Goal: Task Accomplishment & Management: Use online tool/utility

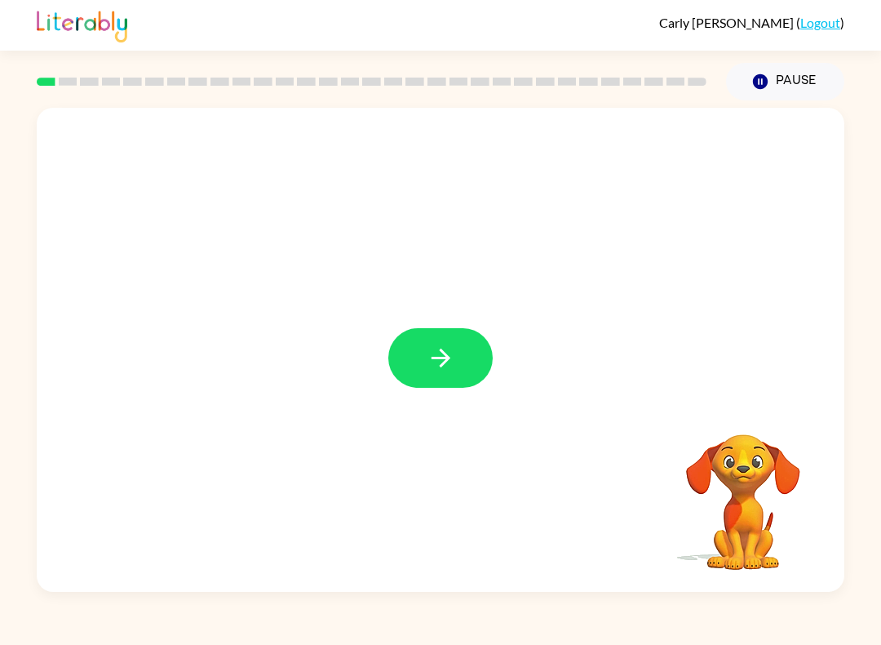
click at [445, 334] on button "button" at bounding box center [440, 358] width 104 height 60
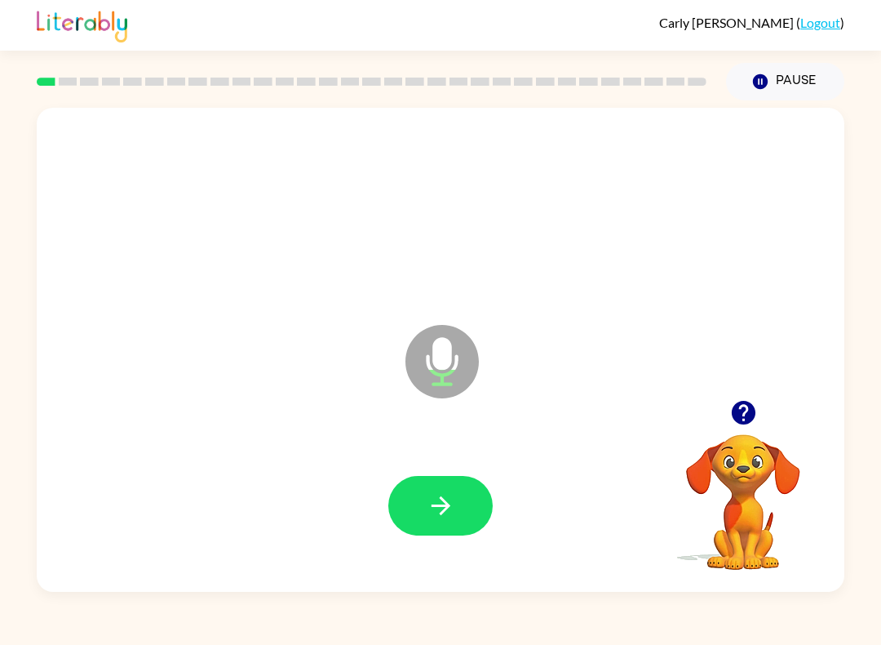
click at [447, 523] on button "button" at bounding box center [440, 506] width 104 height 60
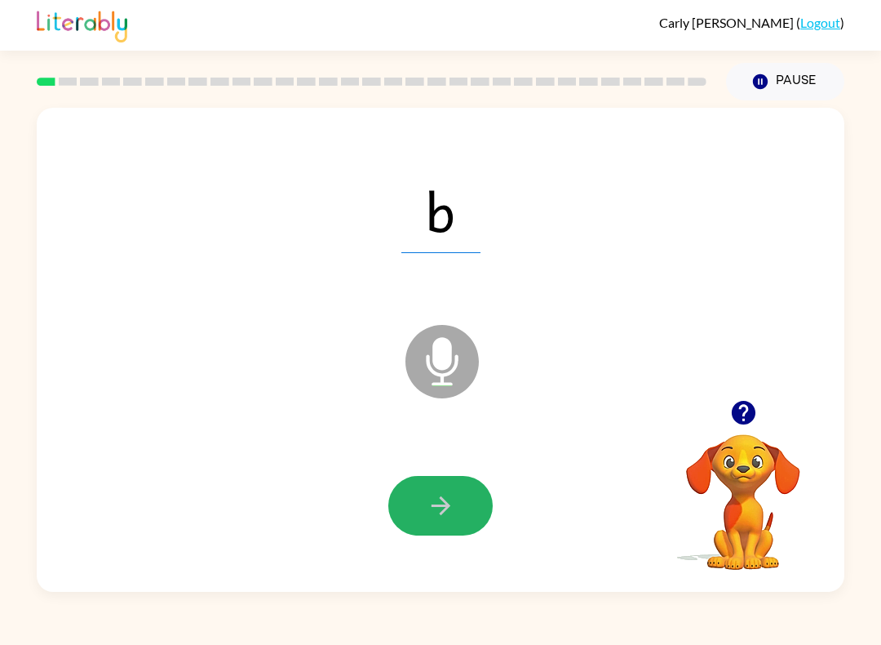
click at [467, 508] on button "button" at bounding box center [440, 506] width 104 height 60
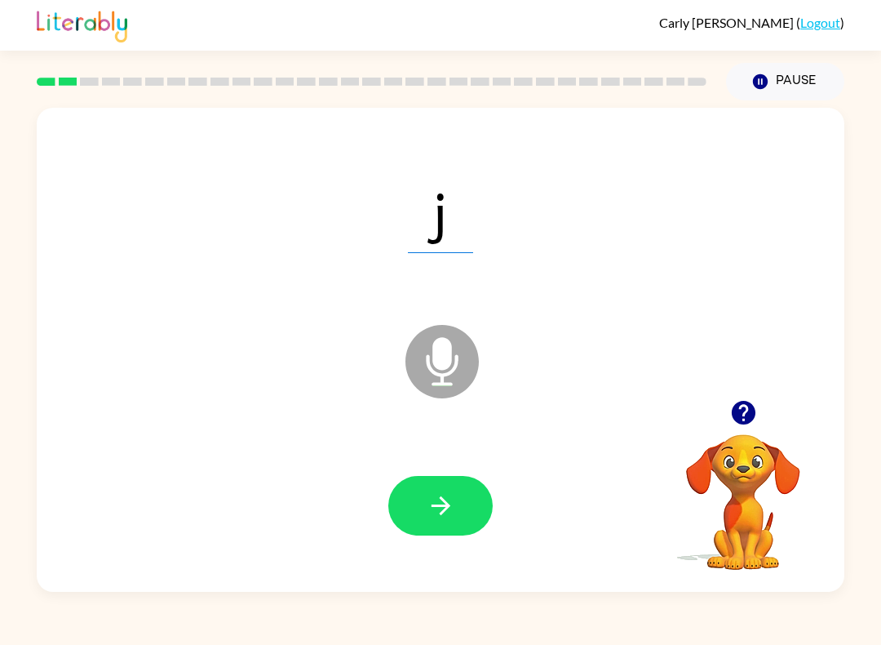
click at [462, 490] on button "button" at bounding box center [440, 506] width 104 height 60
click at [458, 523] on button "button" at bounding box center [440, 506] width 104 height 60
click at [447, 498] on icon "button" at bounding box center [441, 505] width 29 height 29
click at [476, 507] on button "button" at bounding box center [440, 506] width 104 height 60
click at [447, 456] on div at bounding box center [440, 506] width 775 height 140
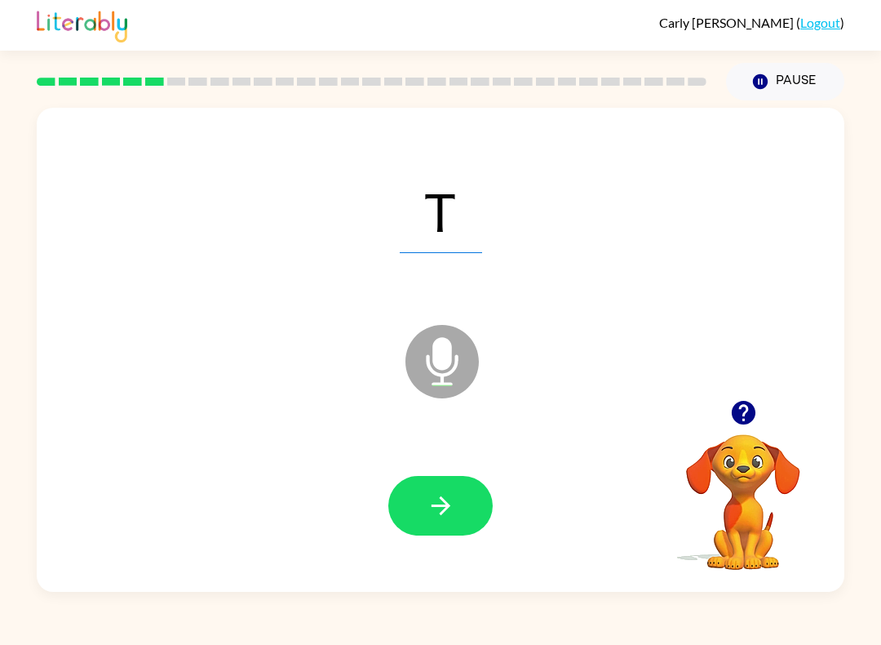
click at [475, 510] on button "button" at bounding box center [440, 506] width 104 height 60
click at [441, 505] on icon "button" at bounding box center [441, 505] width 29 height 29
click at [436, 528] on button "button" at bounding box center [440, 506] width 104 height 60
click at [456, 505] on button "button" at bounding box center [440, 506] width 104 height 60
click at [476, 498] on button "button" at bounding box center [440, 506] width 104 height 60
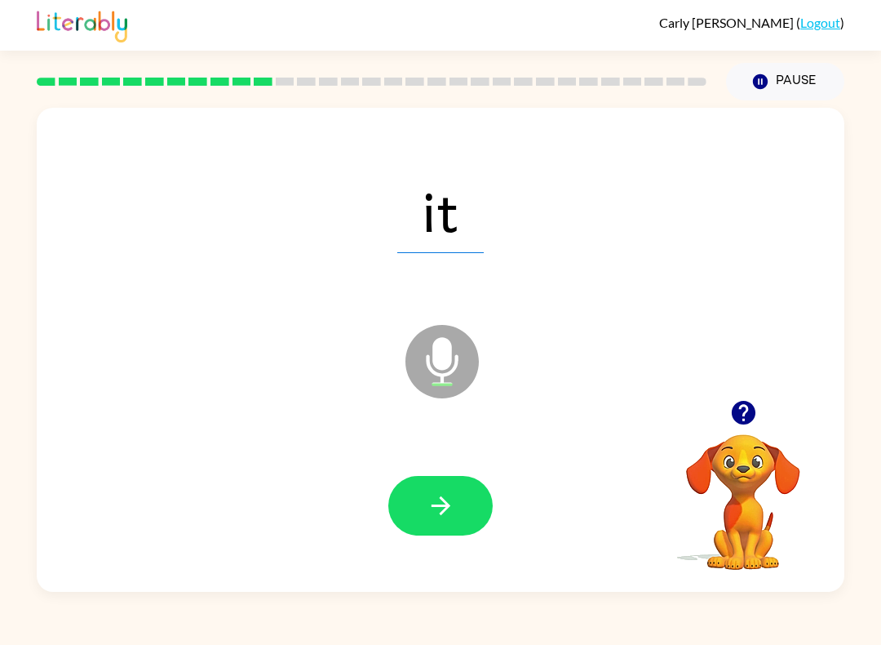
click at [458, 478] on button "button" at bounding box center [440, 506] width 104 height 60
click at [476, 512] on button "button" at bounding box center [440, 506] width 104 height 60
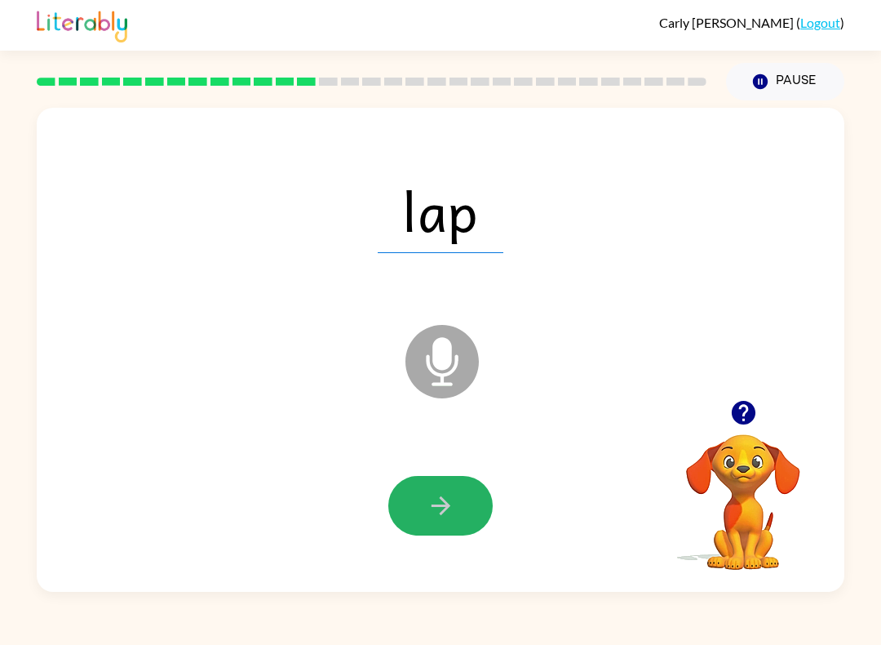
click at [442, 491] on button "button" at bounding box center [440, 506] width 104 height 60
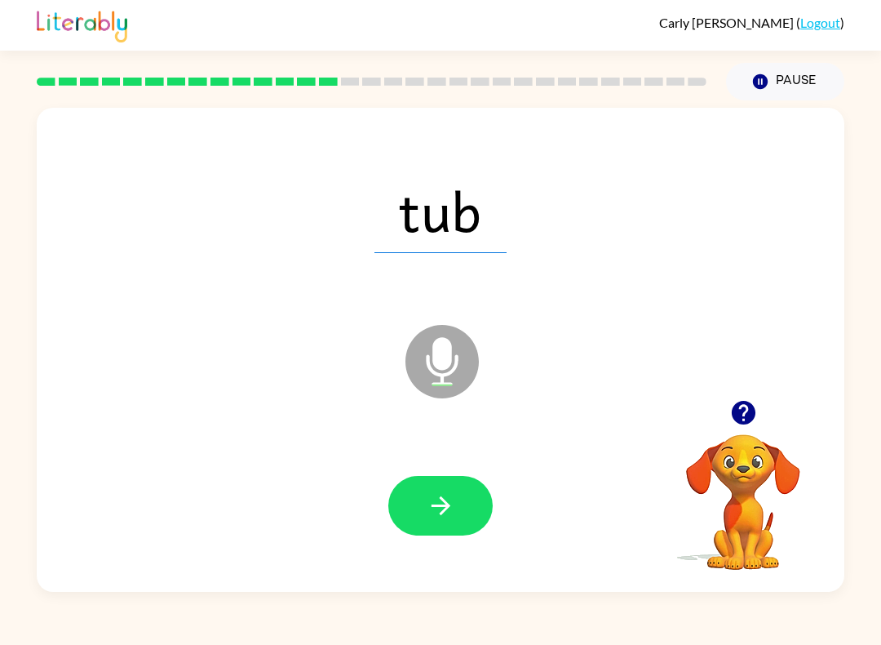
click at [441, 547] on div at bounding box center [440, 506] width 775 height 140
click at [441, 523] on button "button" at bounding box center [440, 506] width 104 height 60
click at [460, 512] on button "button" at bounding box center [440, 506] width 104 height 60
click at [450, 533] on button "button" at bounding box center [440, 506] width 104 height 60
click at [460, 499] on button "button" at bounding box center [440, 506] width 104 height 60
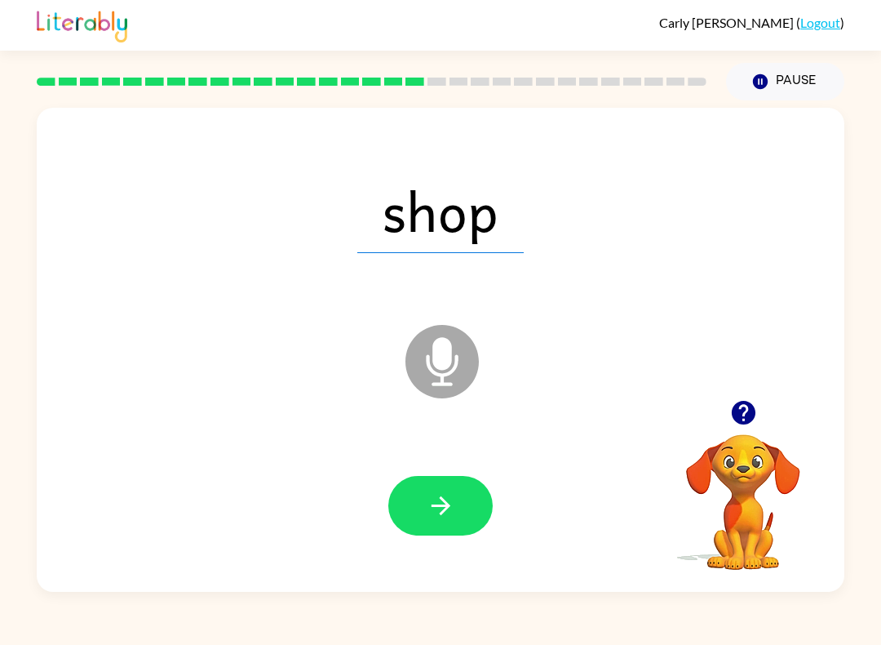
click at [445, 503] on icon "button" at bounding box center [440, 505] width 19 height 19
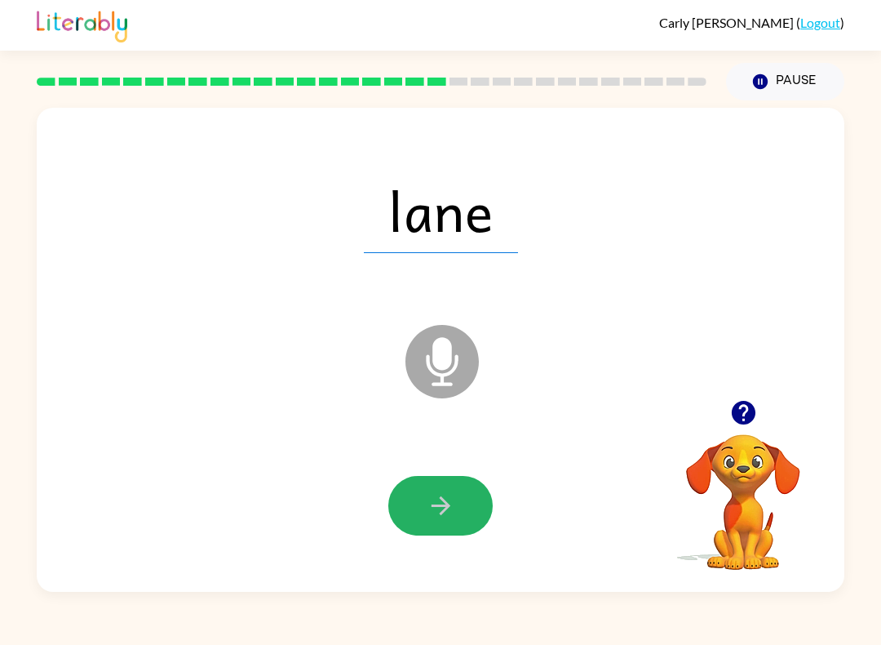
click at [450, 507] on icon "button" at bounding box center [440, 505] width 19 height 19
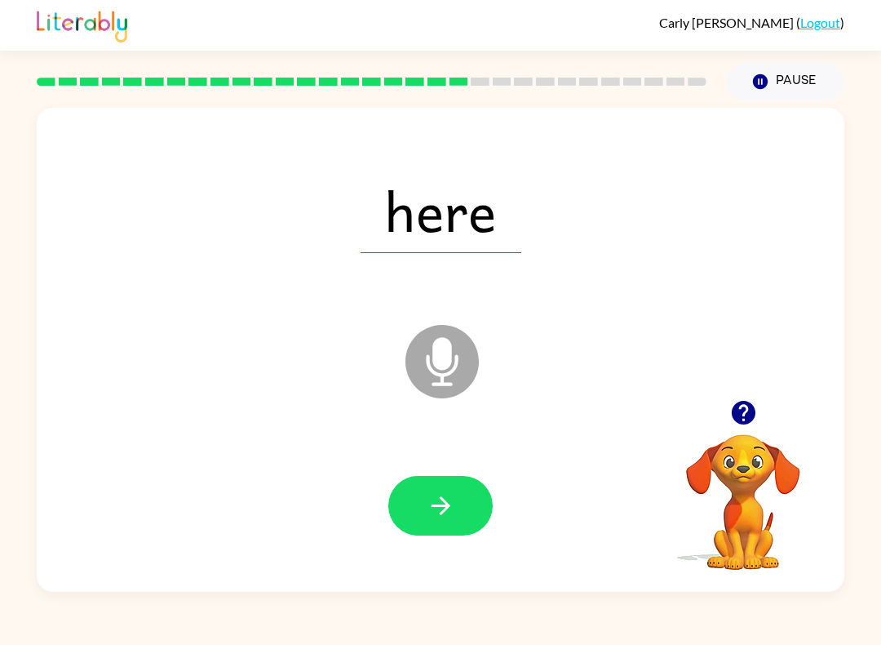
click at [427, 516] on icon "button" at bounding box center [441, 505] width 29 height 29
click at [448, 494] on icon "button" at bounding box center [441, 505] width 29 height 29
click at [432, 504] on icon "button" at bounding box center [441, 505] width 29 height 29
click at [436, 504] on icon "button" at bounding box center [441, 505] width 29 height 29
click at [422, 525] on button "button" at bounding box center [440, 506] width 104 height 60
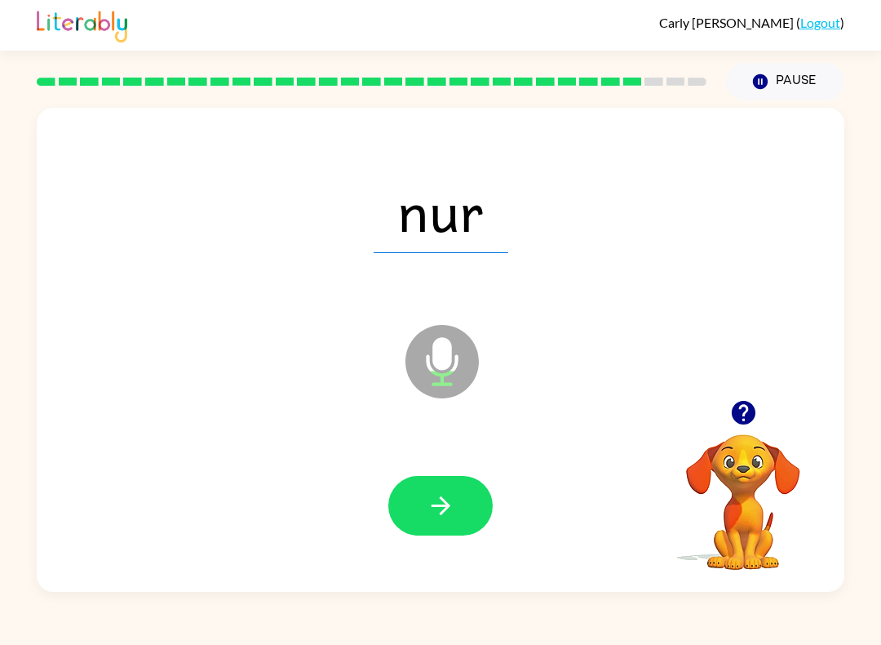
click at [459, 512] on button "button" at bounding box center [440, 506] width 104 height 60
click at [454, 503] on icon "button" at bounding box center [441, 505] width 29 height 29
click at [427, 522] on button "button" at bounding box center [440, 506] width 104 height 60
